Goal: Check status: Check status

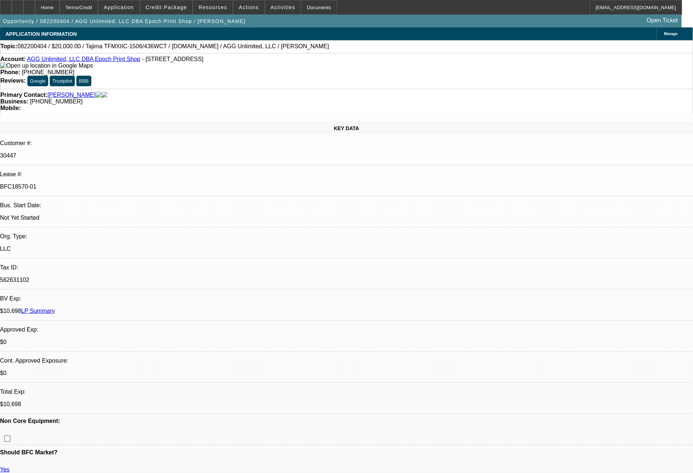
select select "0"
select select "2"
select select "0"
select select "6"
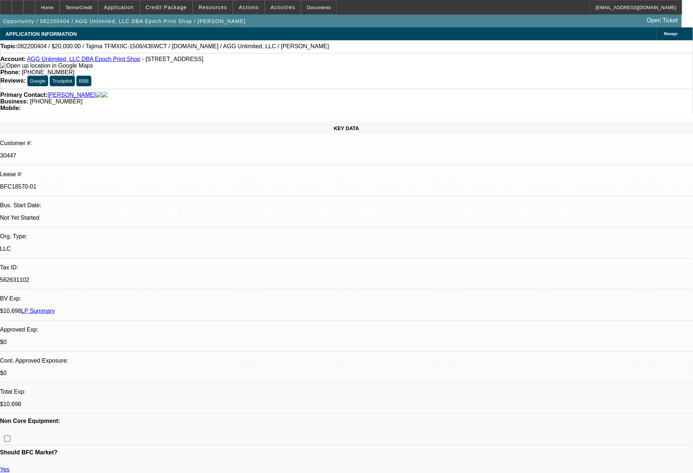
select select "0"
select select "2"
select select "0"
select select "6"
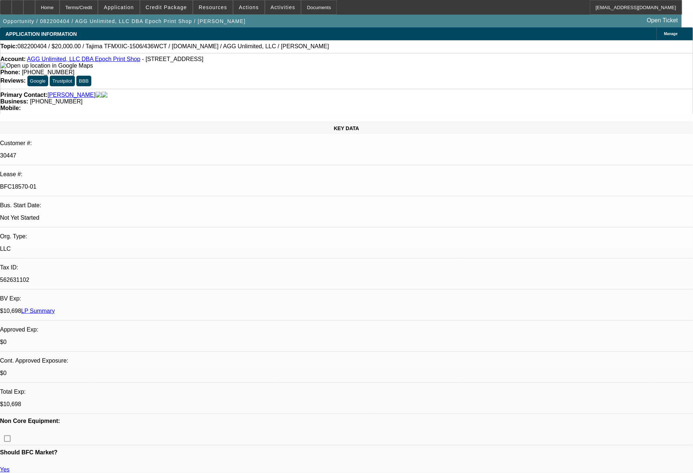
select select "0"
select select "2"
select select "0"
select select "6"
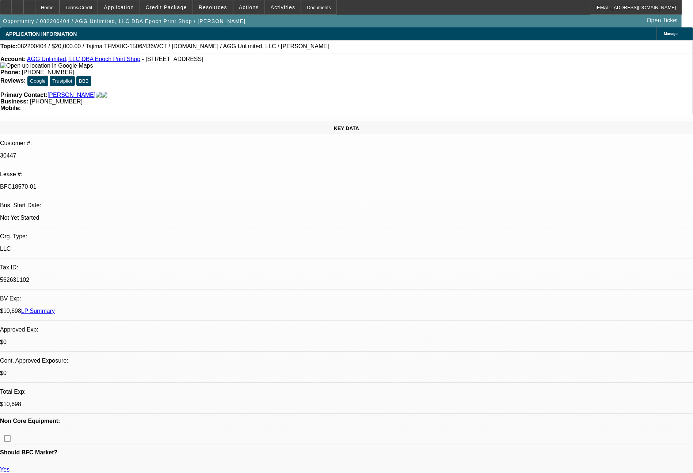
select select "0"
select select "2"
select select "0"
select select "6"
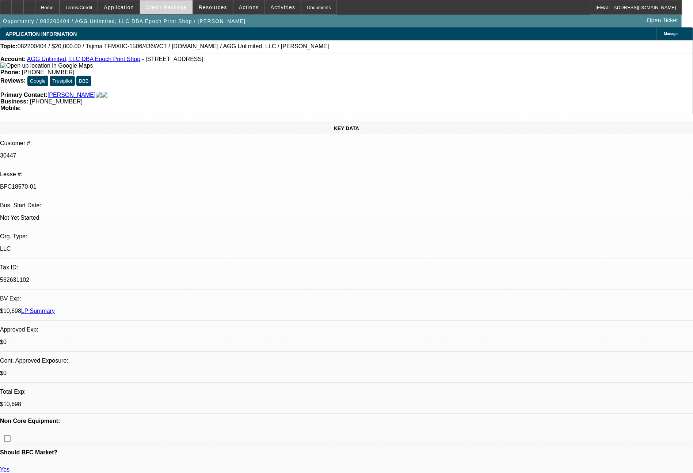
click at [174, 3] on span at bounding box center [166, 8] width 52 height 18
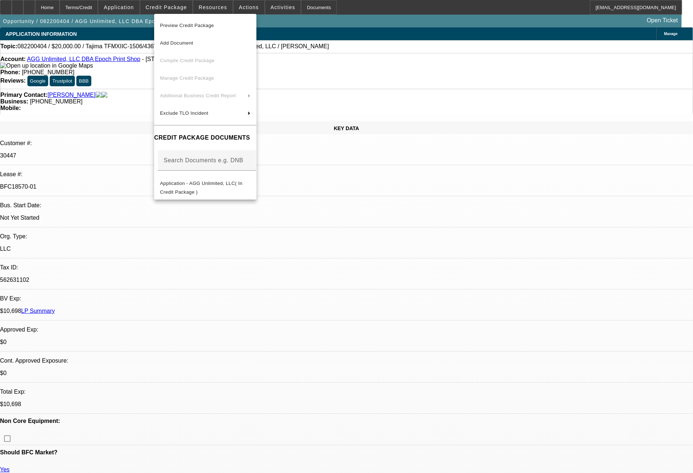
click at [575, 411] on div at bounding box center [346, 236] width 693 height 473
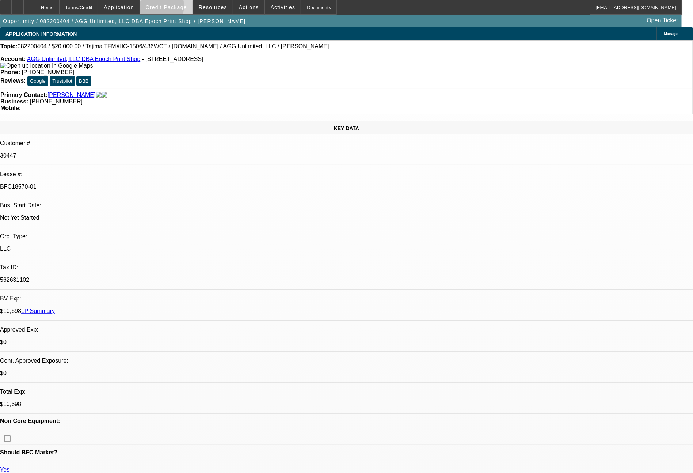
click at [173, 8] on span "Credit Package" at bounding box center [166, 7] width 41 height 6
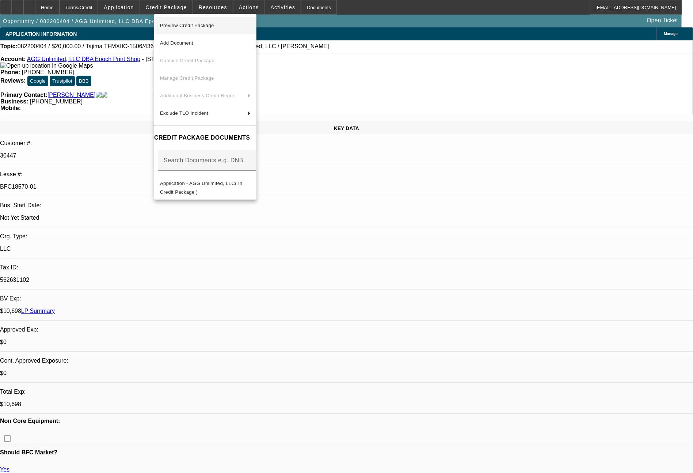
click at [184, 30] on span "Preview Credit Package" at bounding box center [205, 25] width 91 height 9
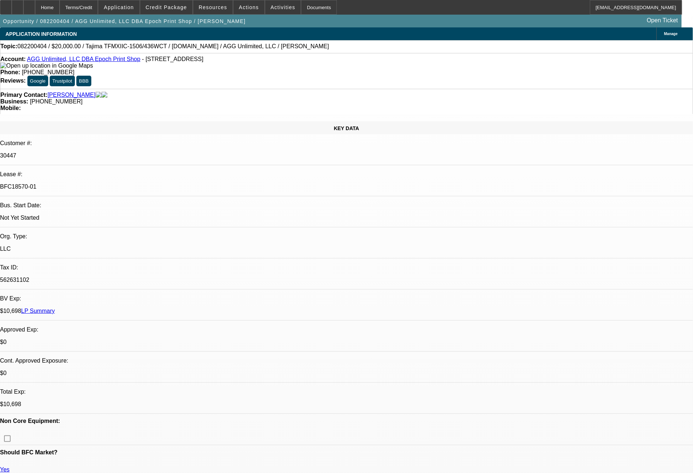
click at [55, 308] on link "LP Summary" at bounding box center [38, 311] width 34 height 6
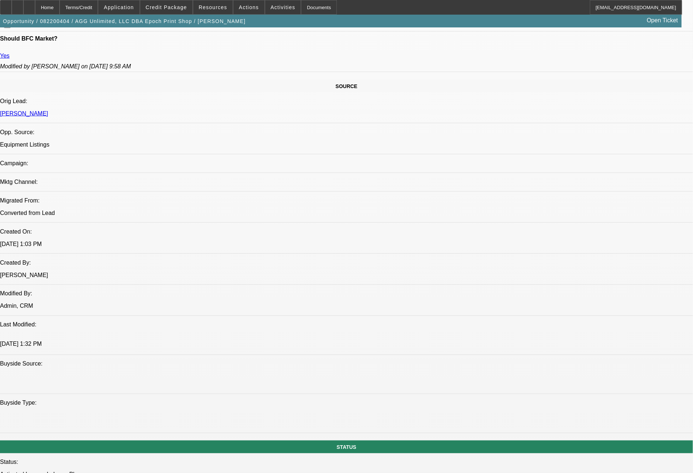
scroll to position [827, 0]
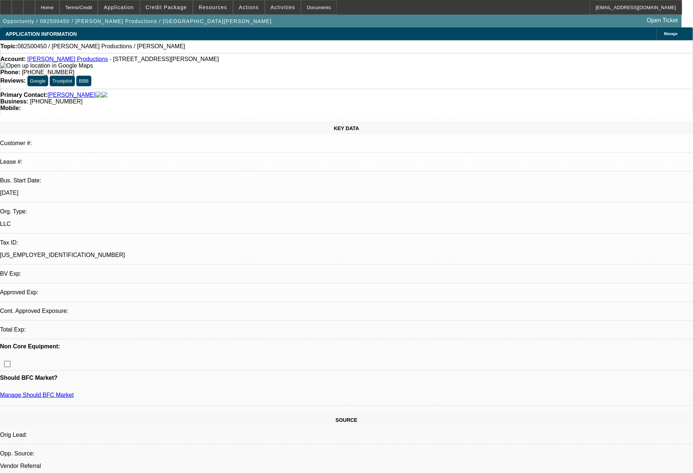
select select "0"
select select "2"
select select "0.1"
select select "4"
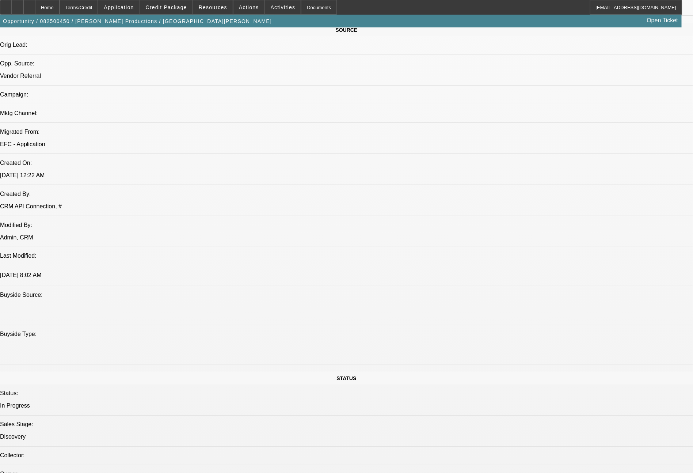
scroll to position [827, 0]
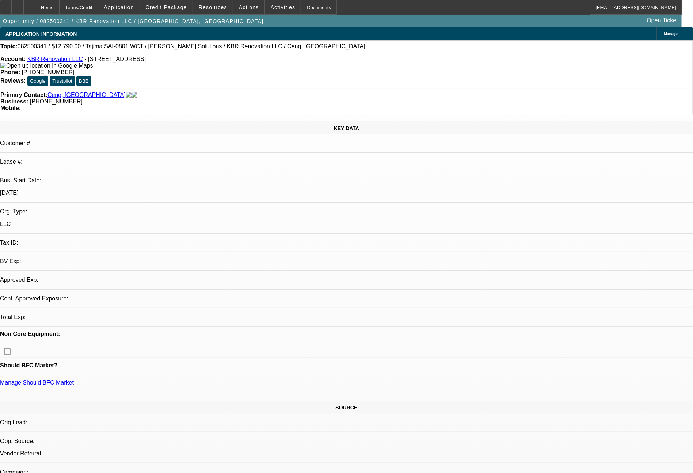
select select "0"
select select "2"
select select "0.1"
select select "4"
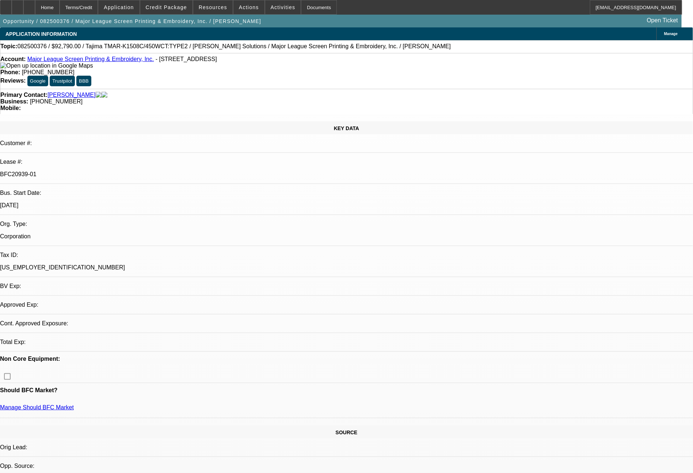
select select "0"
select select "2"
select select "0.1"
select select "4"
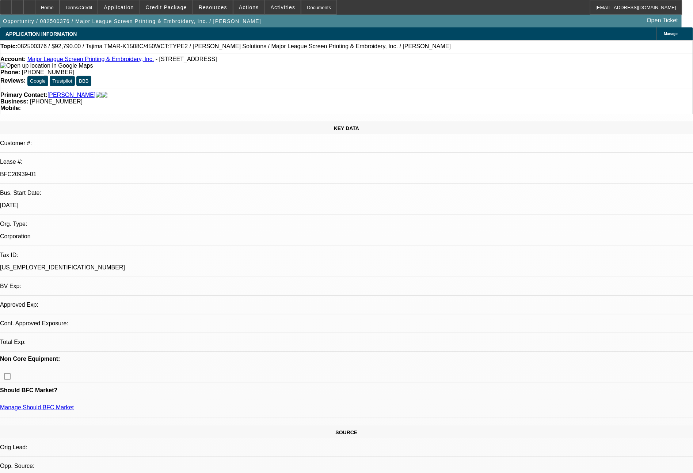
select select "0"
select select "2"
select select "0.1"
select select "4"
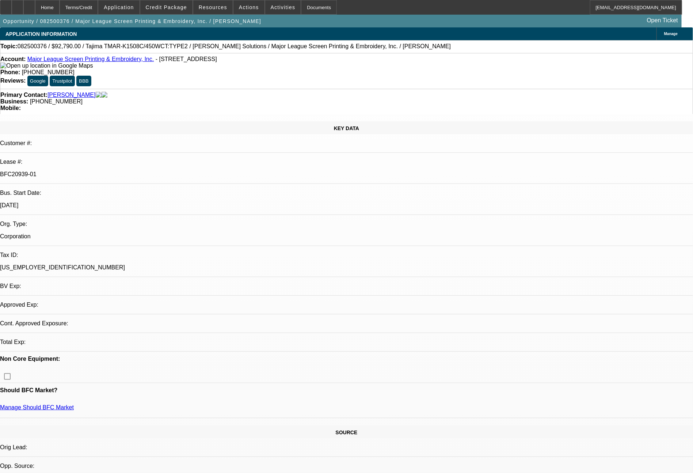
select select "0"
select select "2"
select select "0.1"
select select "4"
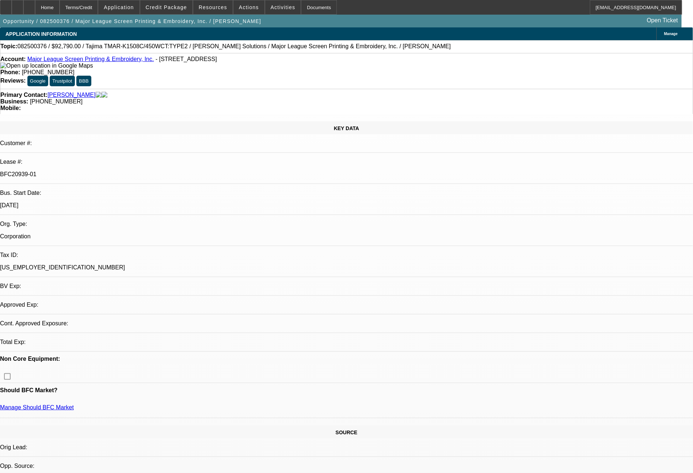
select select "0"
select select "2"
select select "0.1"
select select "4"
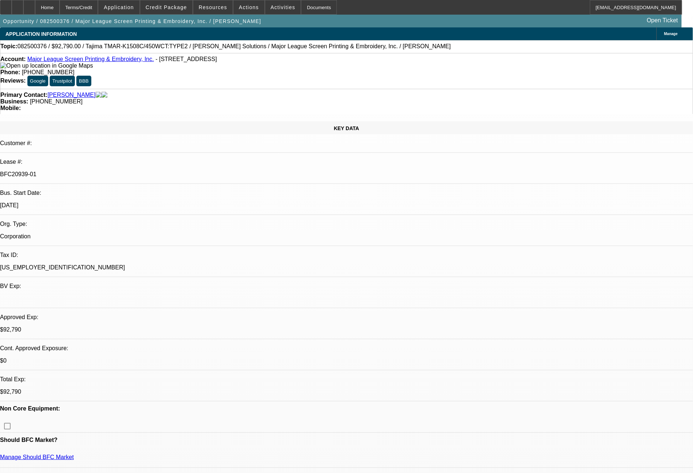
scroll to position [0, 0]
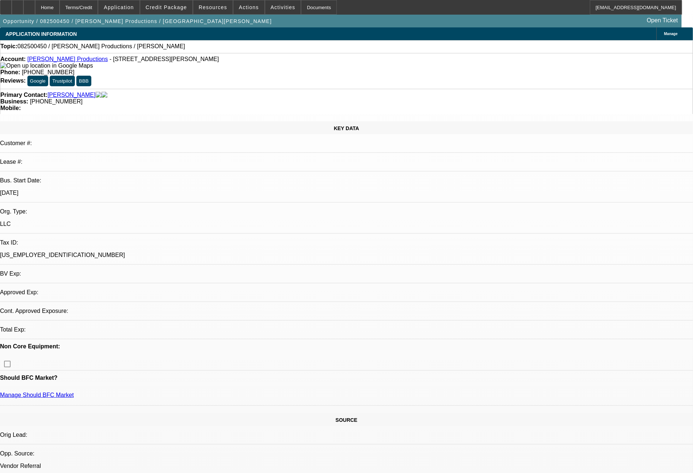
select select "0"
select select "2"
select select "0.1"
select select "4"
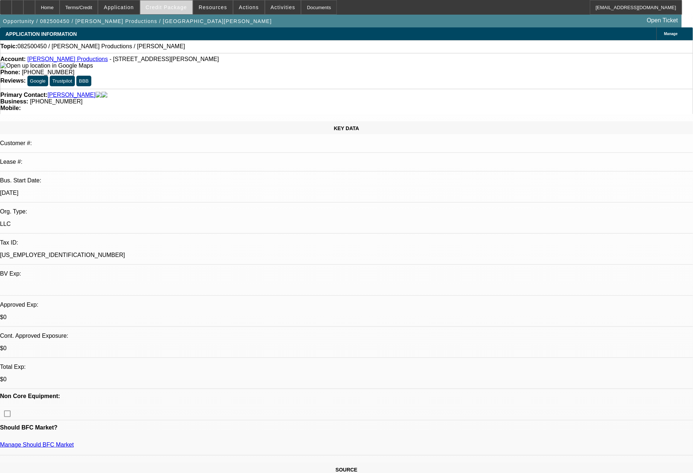
click at [167, 7] on span "Credit Package" at bounding box center [166, 7] width 41 height 6
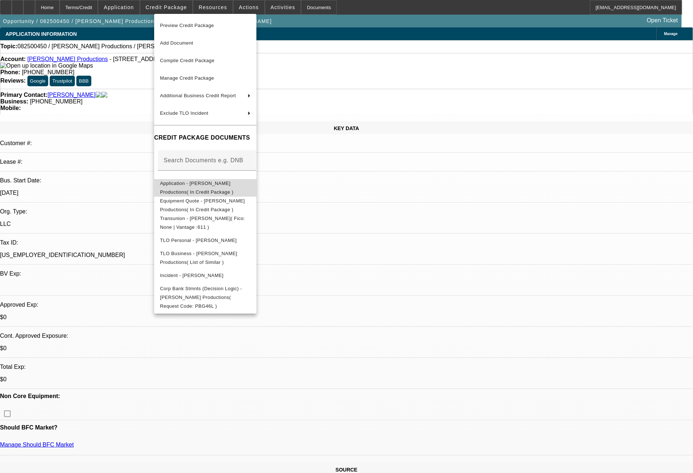
click at [214, 182] on span "Application - [PERSON_NAME] Productions( In Credit Package )" at bounding box center [205, 188] width 91 height 18
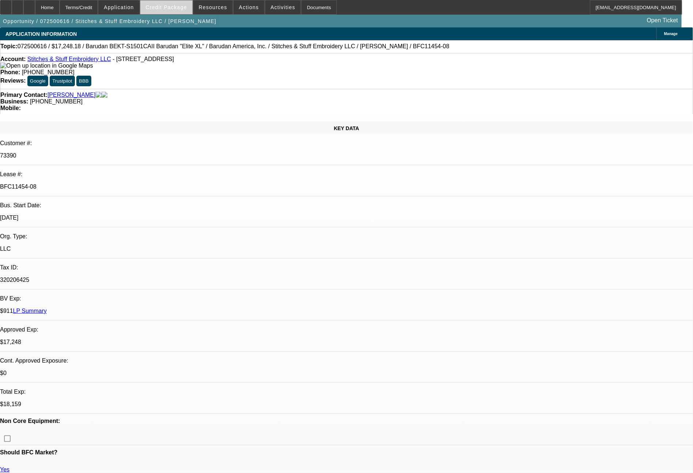
select select "0"
select select "2"
select select "0.1"
select select "4"
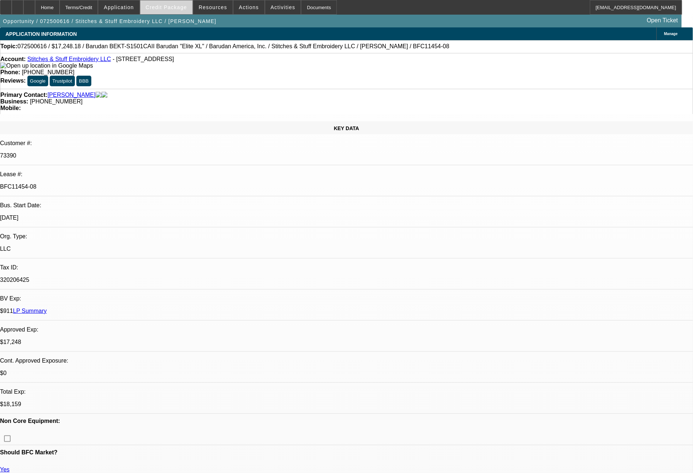
select select "0"
select select "2"
select select "0.1"
select select "4"
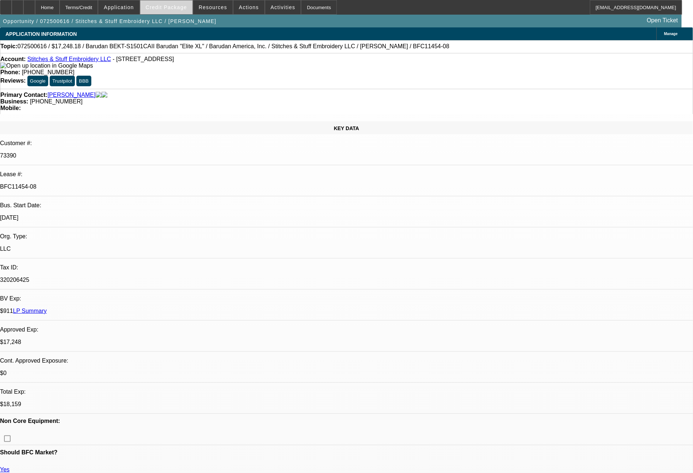
select select "0"
select select "2"
select select "0.1"
select select "4"
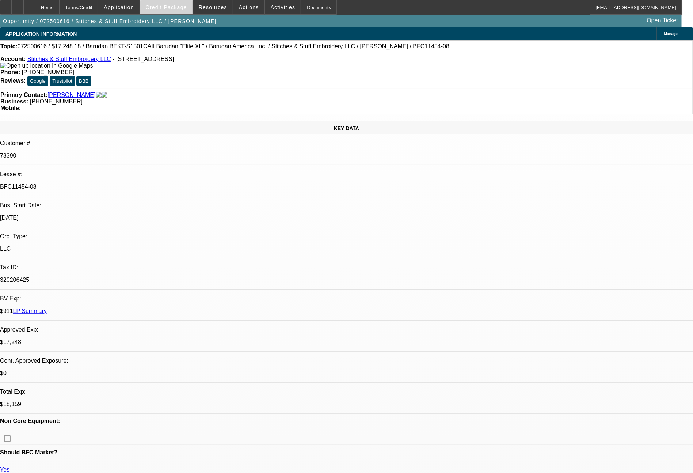
click at [182, 7] on span "Credit Package" at bounding box center [166, 7] width 41 height 6
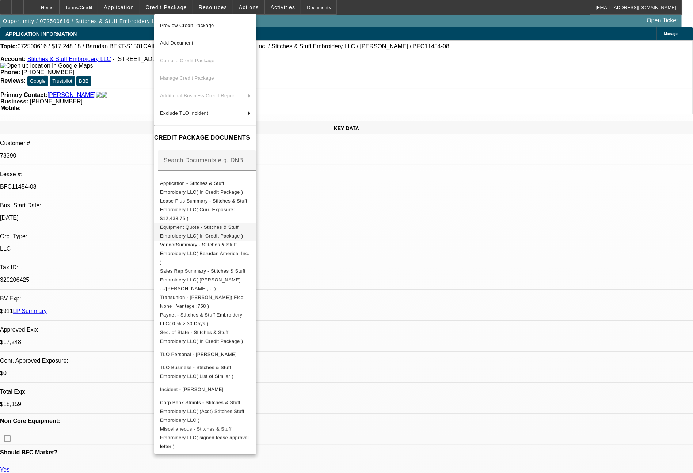
click at [227, 223] on span "Equipment Quote - Stitches & Stuff Embroidery LLC( In Credit Package )" at bounding box center [205, 232] width 91 height 18
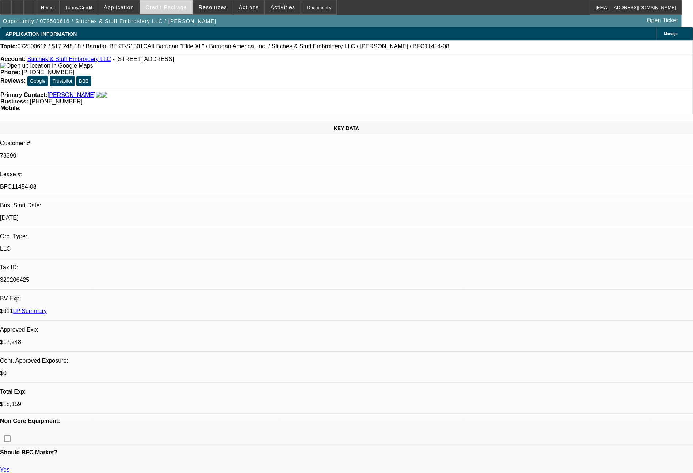
click at [165, 10] on span at bounding box center [166, 8] width 52 height 18
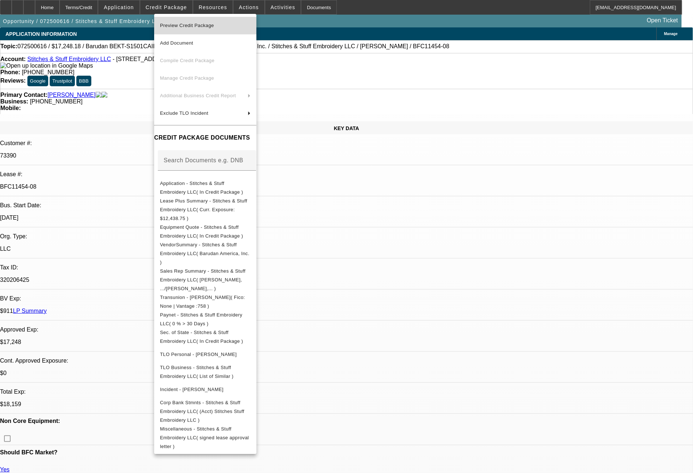
click at [186, 26] on span "Preview Credit Package" at bounding box center [187, 25] width 54 height 5
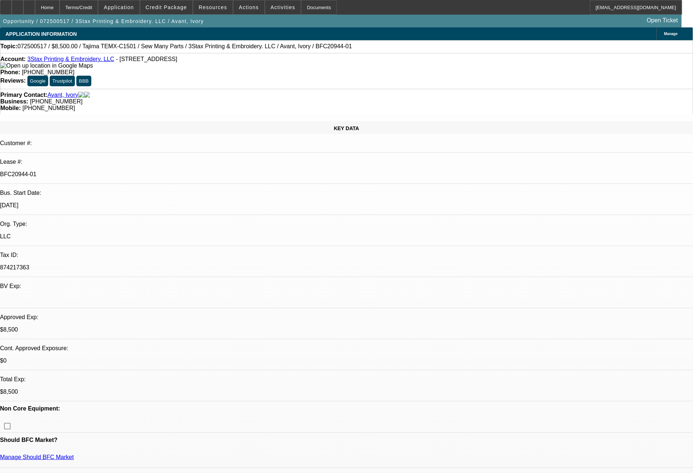
select select "0"
select select "2"
select select "0.1"
select select "4"
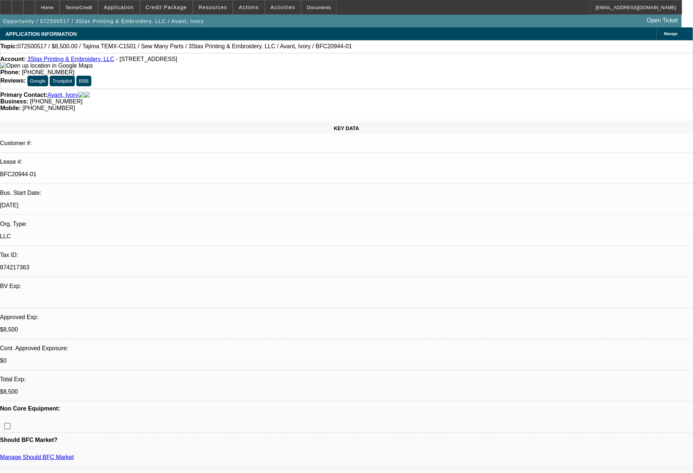
select select "0"
select select "2"
select select "0"
select select "6"
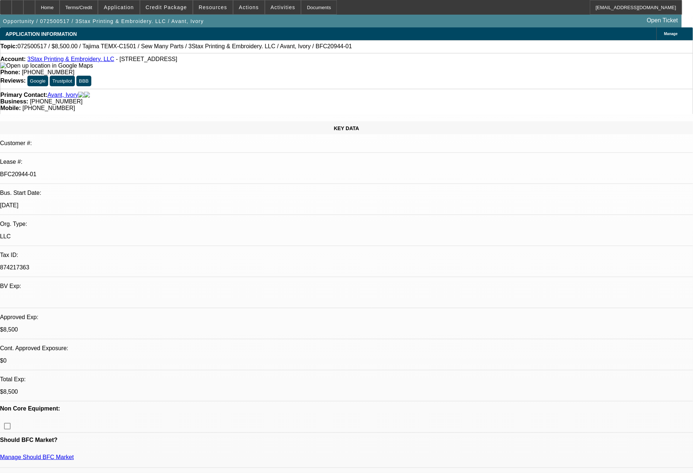
select select "0"
select select "2"
select select "0"
select select "6"
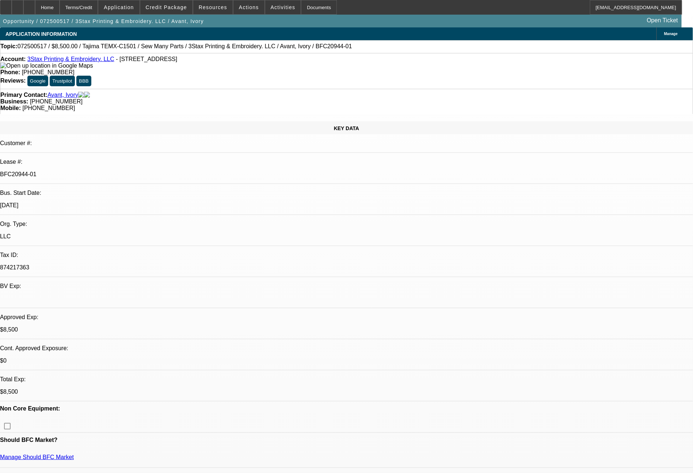
select select "0"
select select "2"
select select "0"
select select "6"
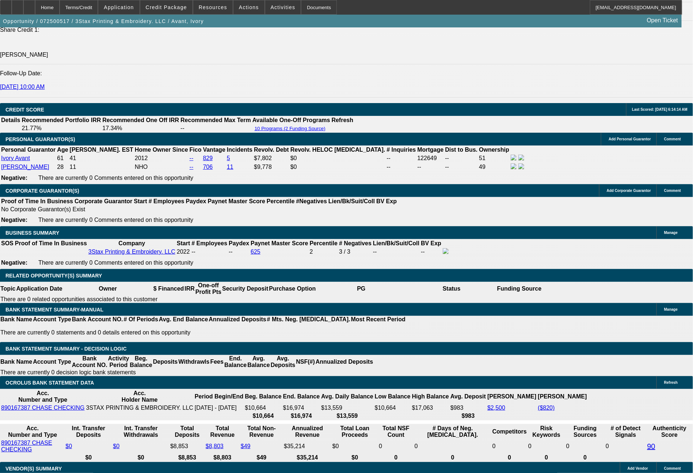
scroll to position [1032, 0]
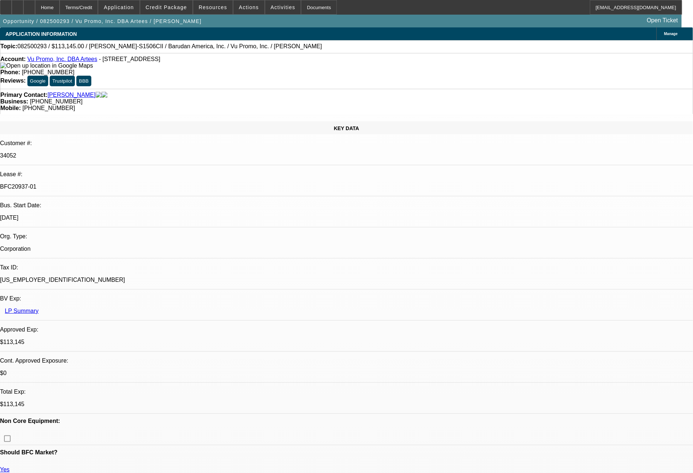
select select "0"
select select "2"
select select "0"
select select "6"
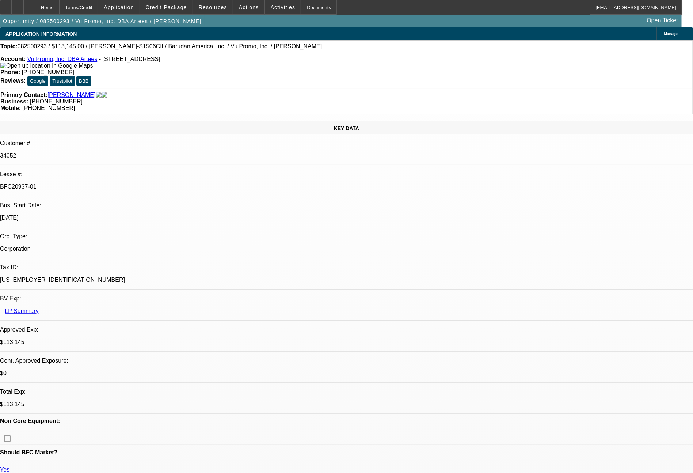
select select "0"
select select "2"
select select "0.1"
select select "4"
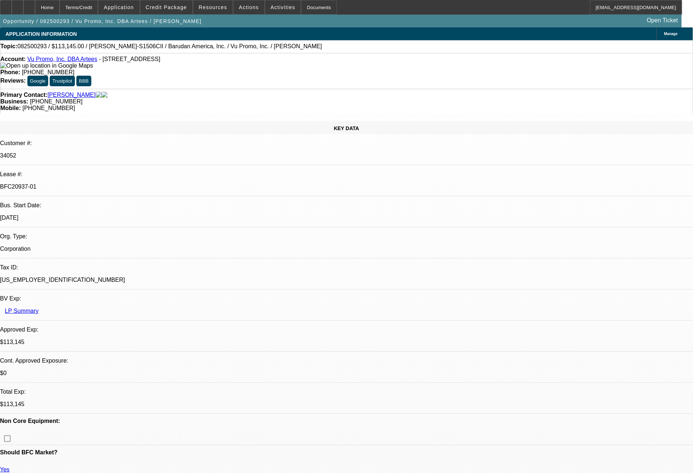
select select "0"
select select "2"
select select "0.1"
select select "4"
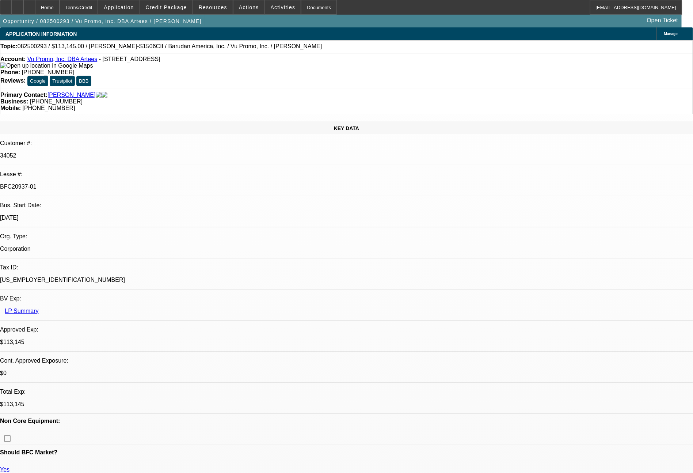
select select "0"
select select "2"
select select "0"
select select "6"
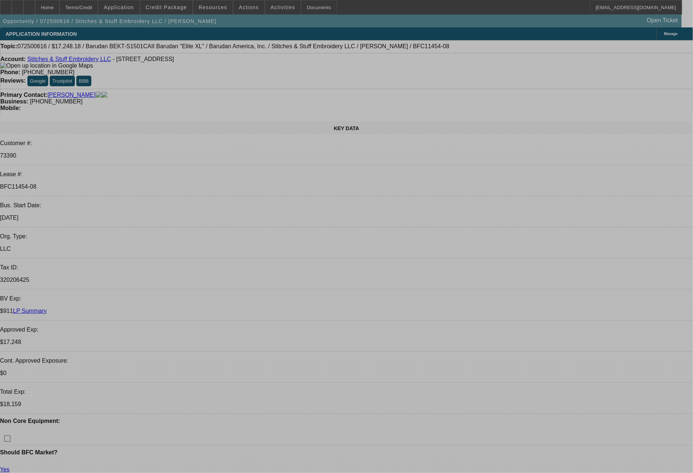
select select "0"
select select "2"
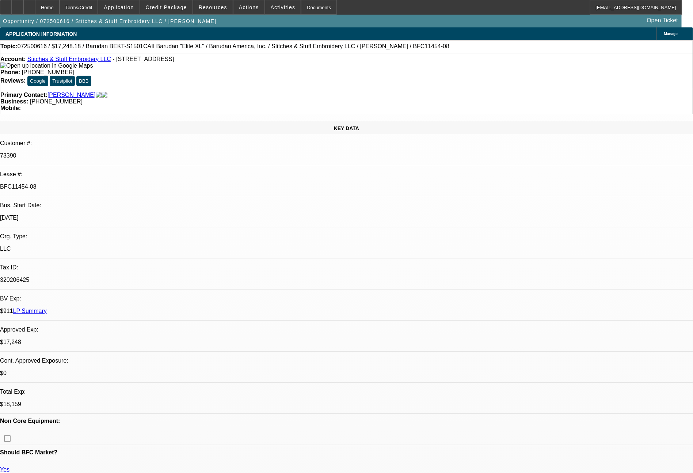
select select "2"
select select "0.1"
select select "4"
select select "0"
select select "2"
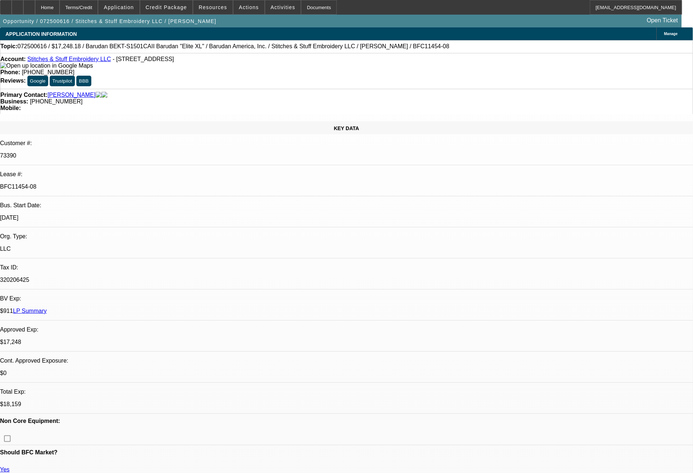
select select "2"
select select "0.1"
select select "4"
select select "0"
select select "2"
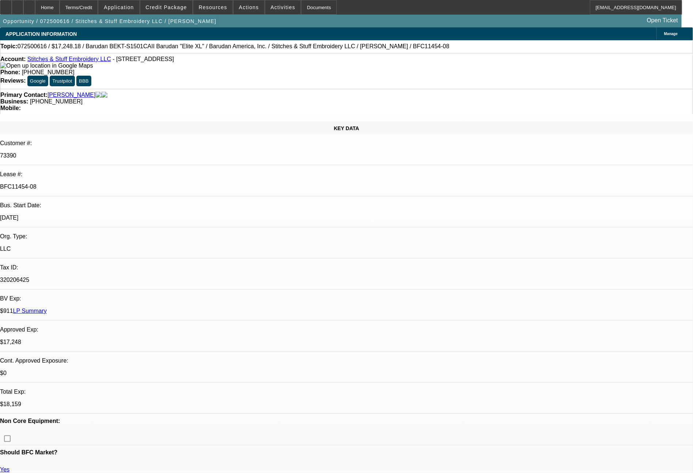
select select "2"
select select "0.1"
select select "4"
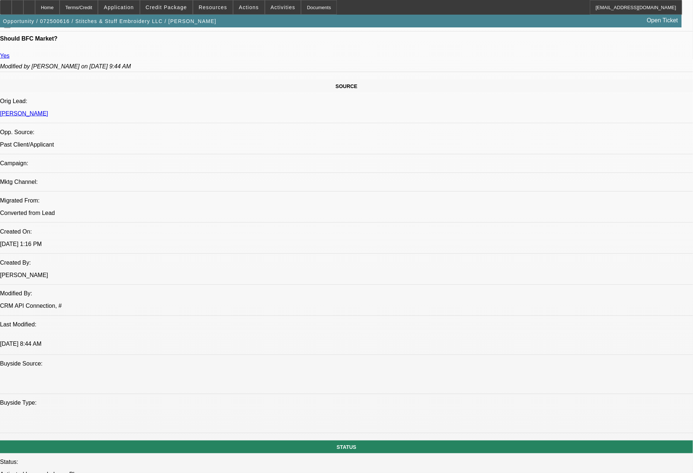
scroll to position [827, 0]
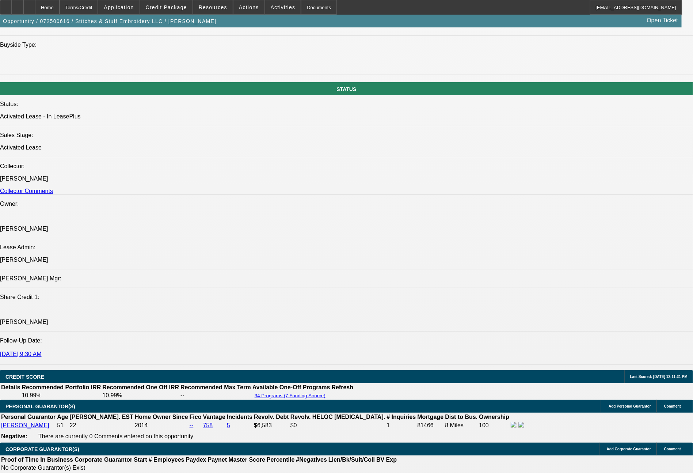
scroll to position [358, 0]
